Goal: Find specific page/section: Find specific page/section

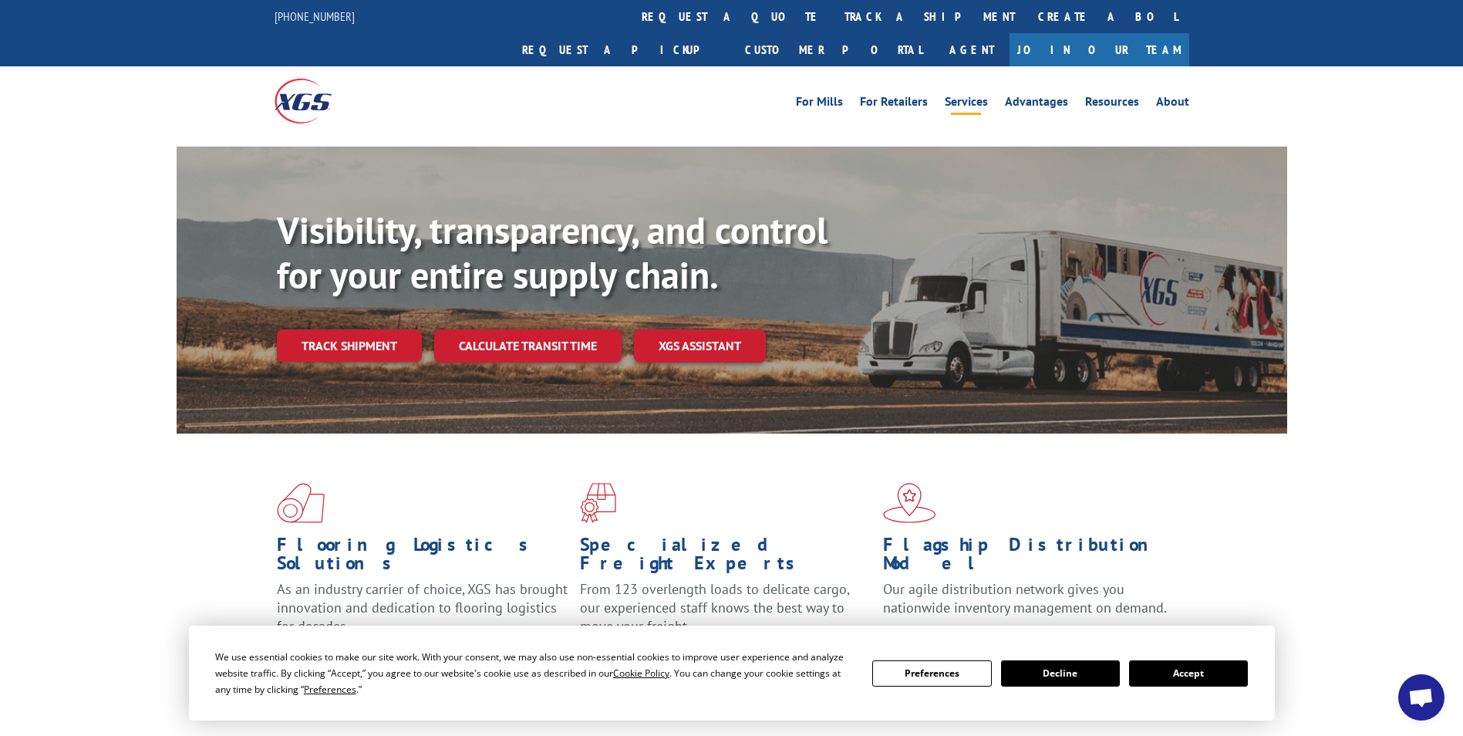
click at [978, 96] on link "Services" at bounding box center [966, 104] width 43 height 17
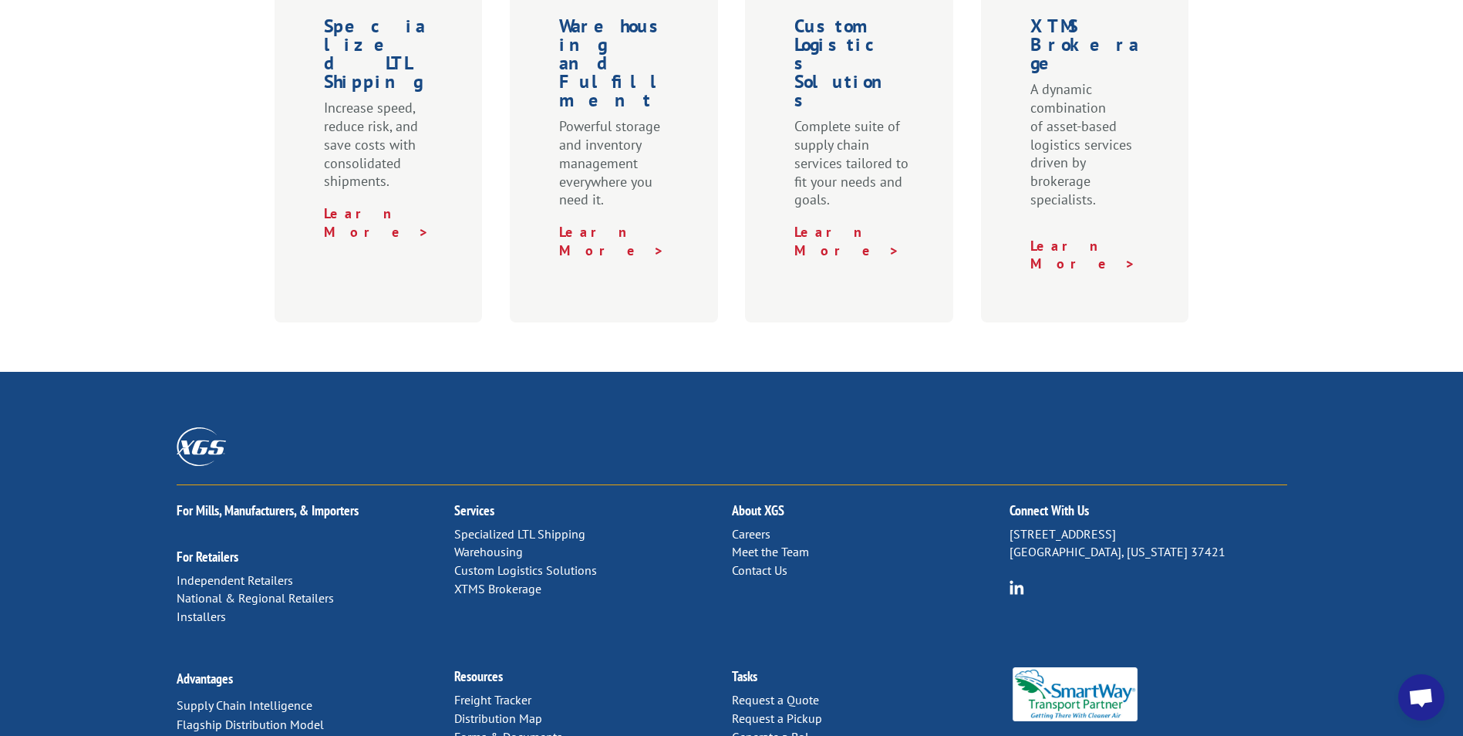
scroll to position [763, 0]
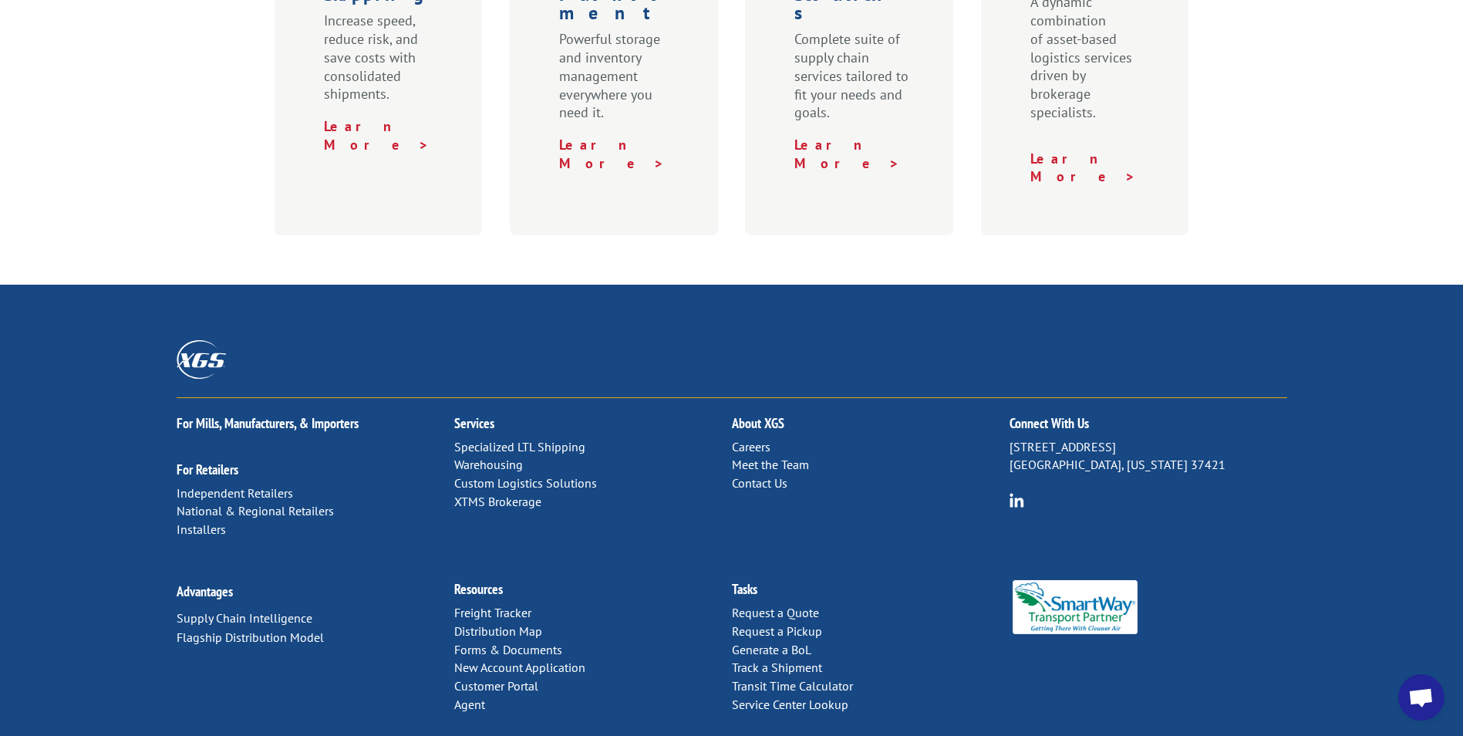
click at [504, 623] on link "Distribution Map" at bounding box center [498, 630] width 88 height 15
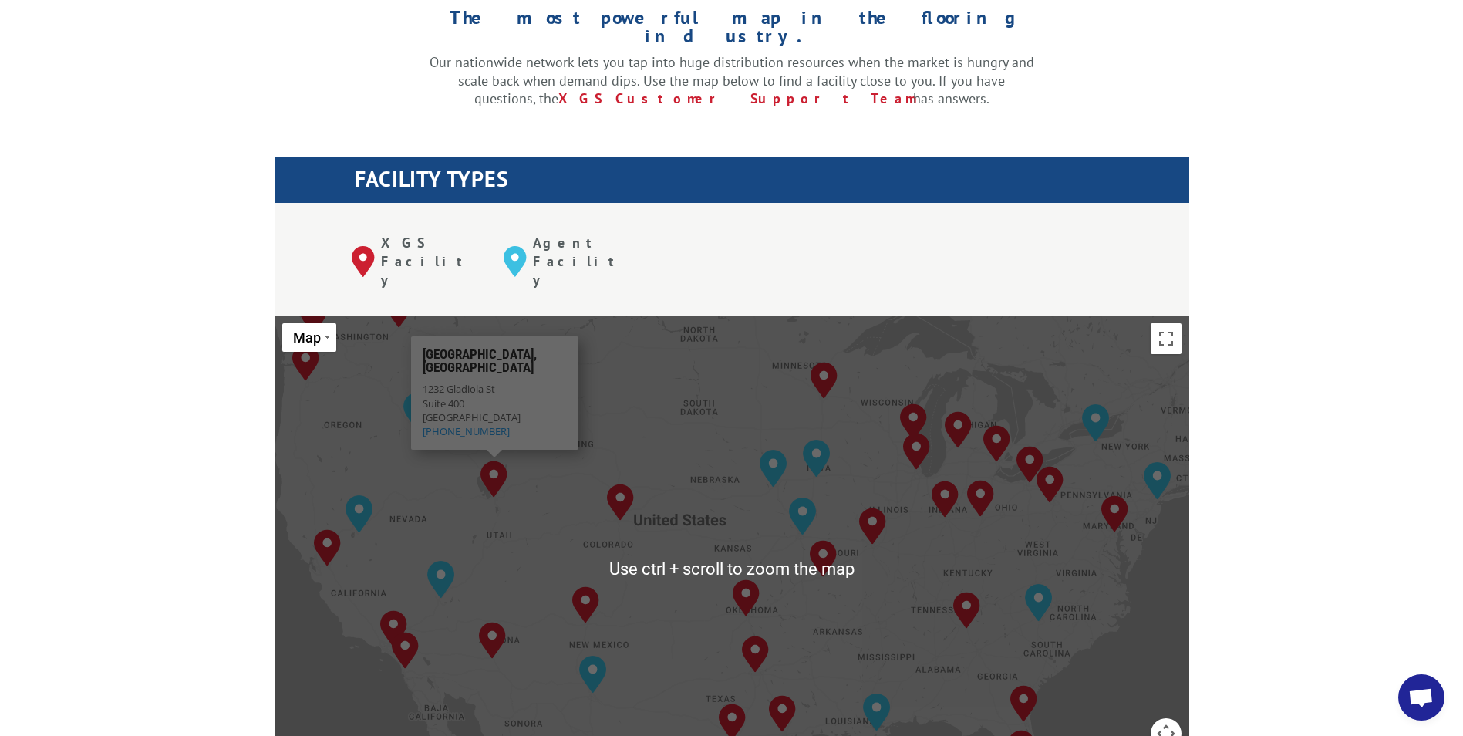
scroll to position [463, 0]
